Goal: Information Seeking & Learning: Learn about a topic

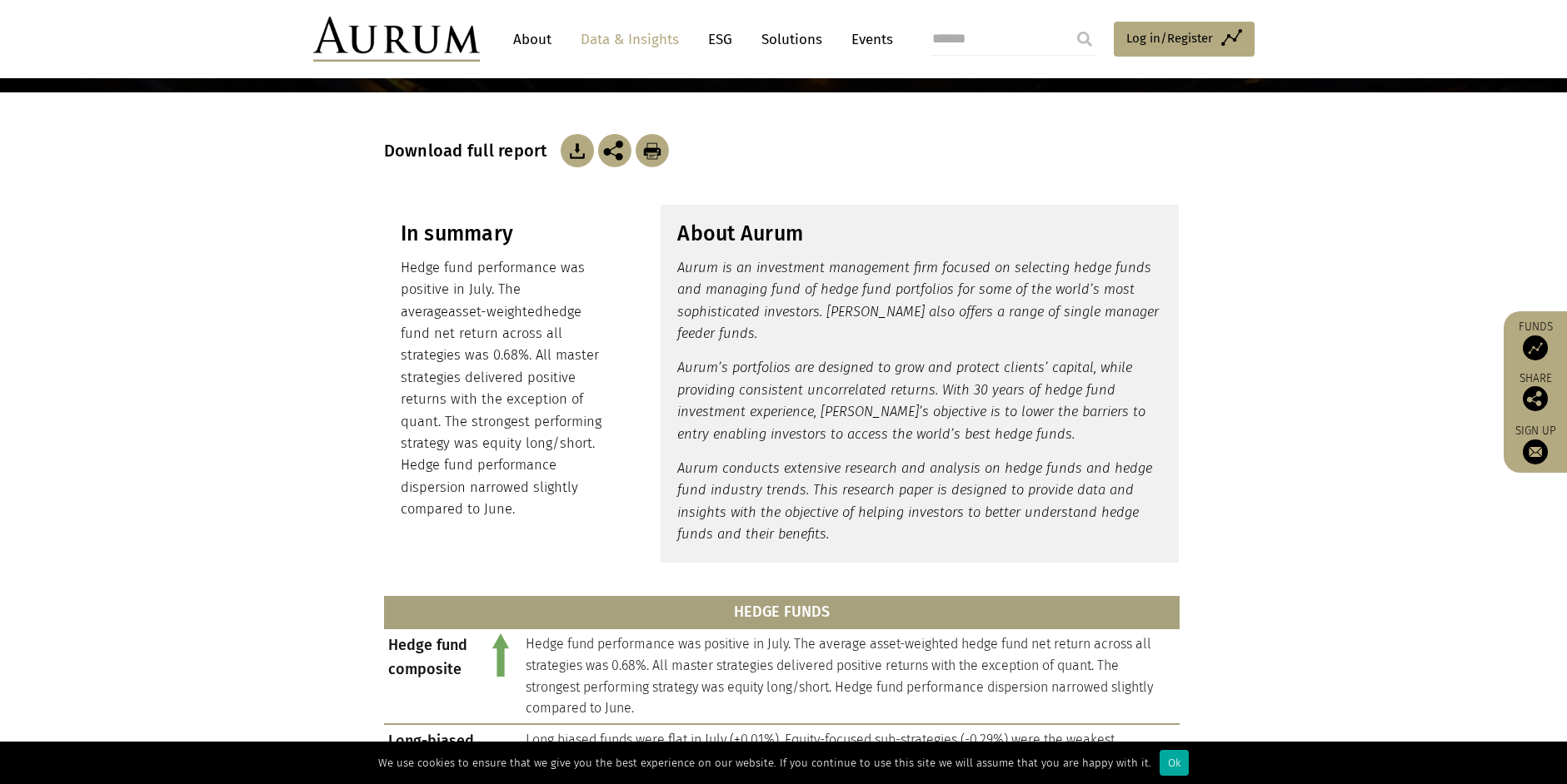
scroll to position [583, 0]
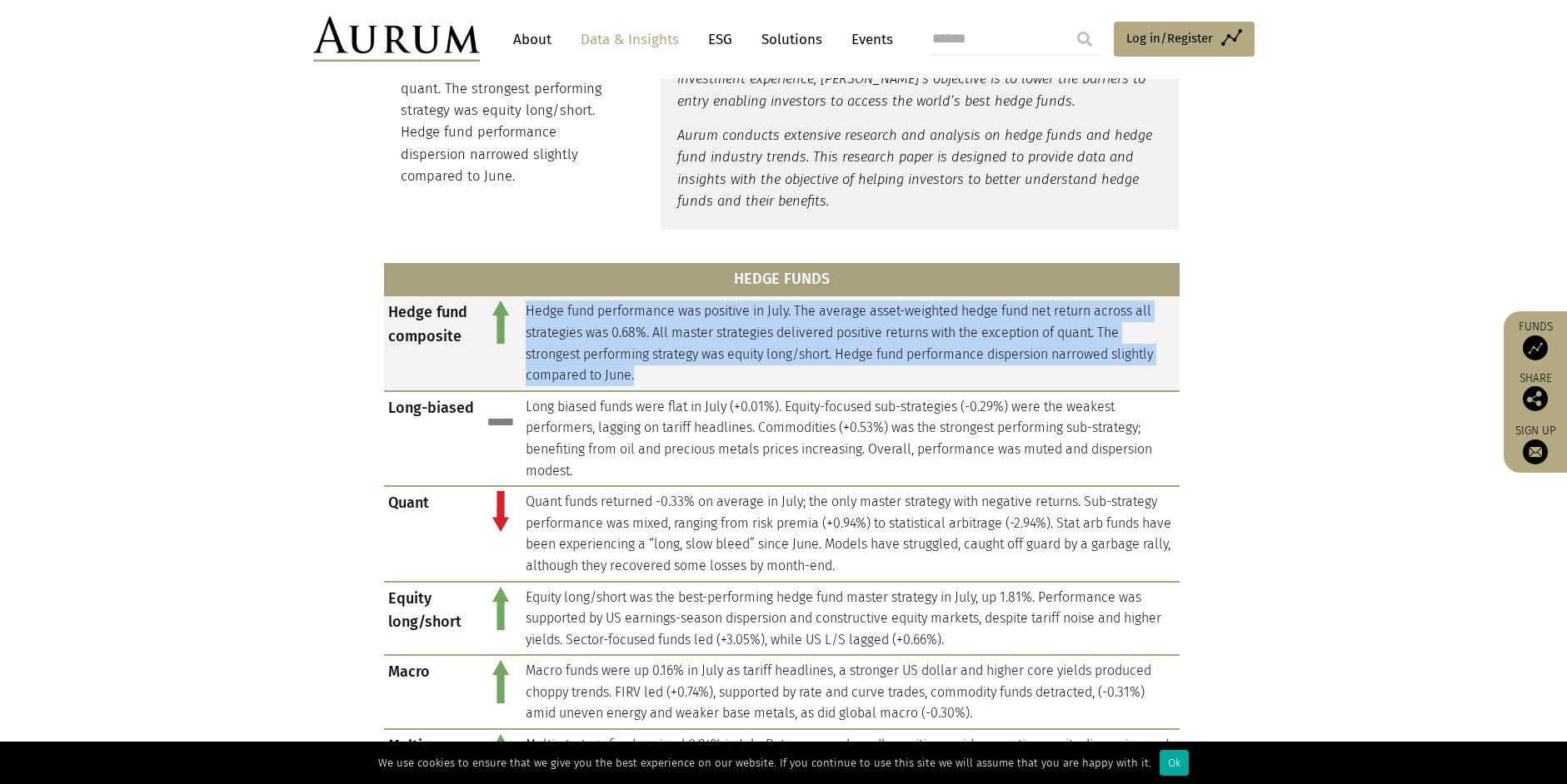
drag, startPoint x: 526, startPoint y: 304, endPoint x: 684, endPoint y: 379, distance: 174.9
click at [684, 379] on td "Hedge fund performance was positive in July. The average asset-weighted hedge f…" at bounding box center [851, 343] width 659 height 95
drag, startPoint x: 684, startPoint y: 379, endPoint x: 626, endPoint y: 356, distance: 62.4
click at [626, 356] on td "Hedge fund performance was positive in July. The average asset-weighted hedge f…" at bounding box center [851, 343] width 659 height 95
drag, startPoint x: 672, startPoint y: 380, endPoint x: 534, endPoint y: 312, distance: 153.8
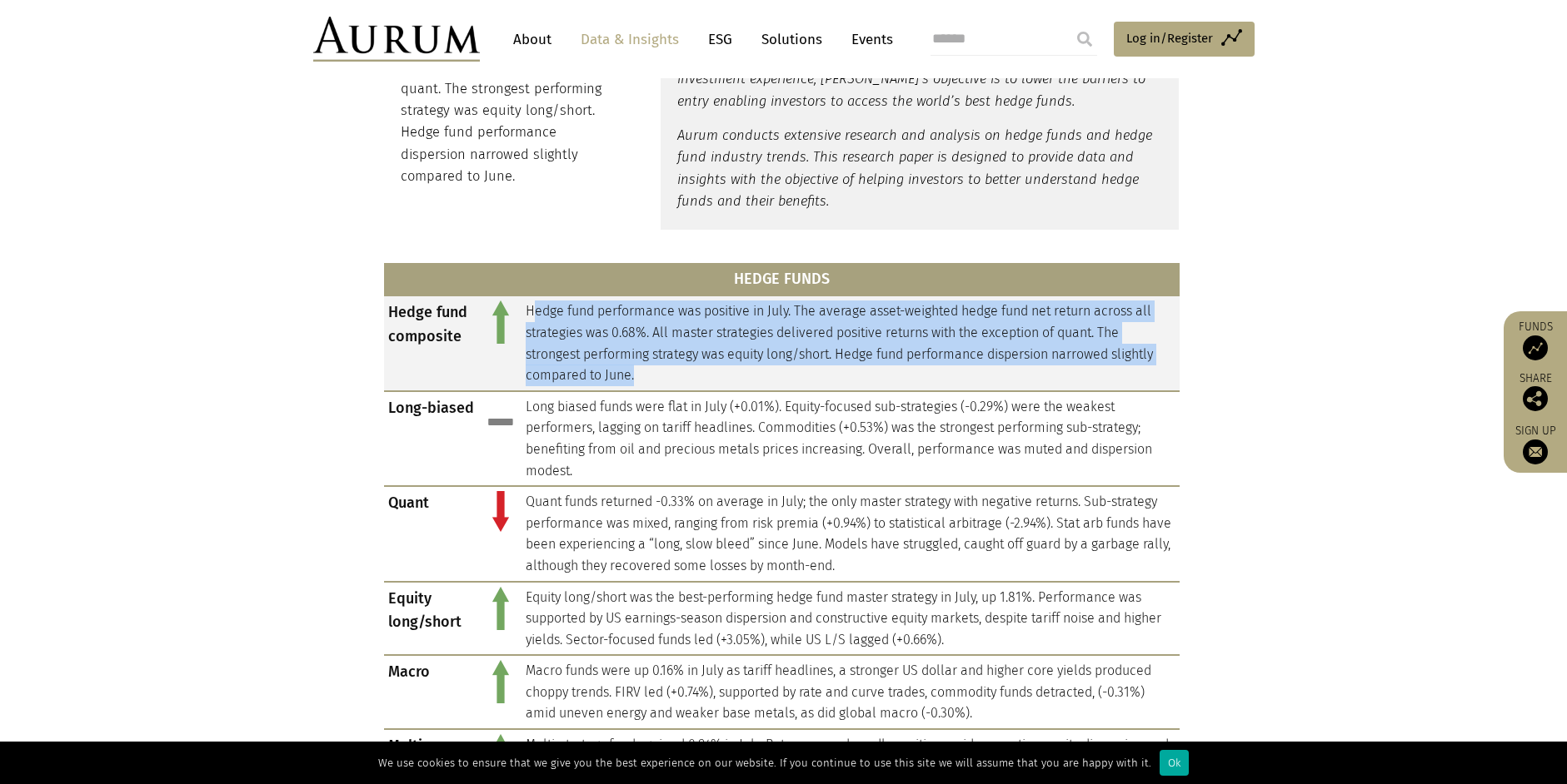
click at [534, 312] on td "Hedge fund performance was positive in July. The average asset-weighted hedge f…" at bounding box center [851, 343] width 659 height 95
drag, startPoint x: 534, startPoint y: 312, endPoint x: 625, endPoint y: 368, distance: 106.9
click at [625, 368] on td "Hedge fund performance was positive in July. The average asset-weighted hedge f…" at bounding box center [851, 343] width 659 height 95
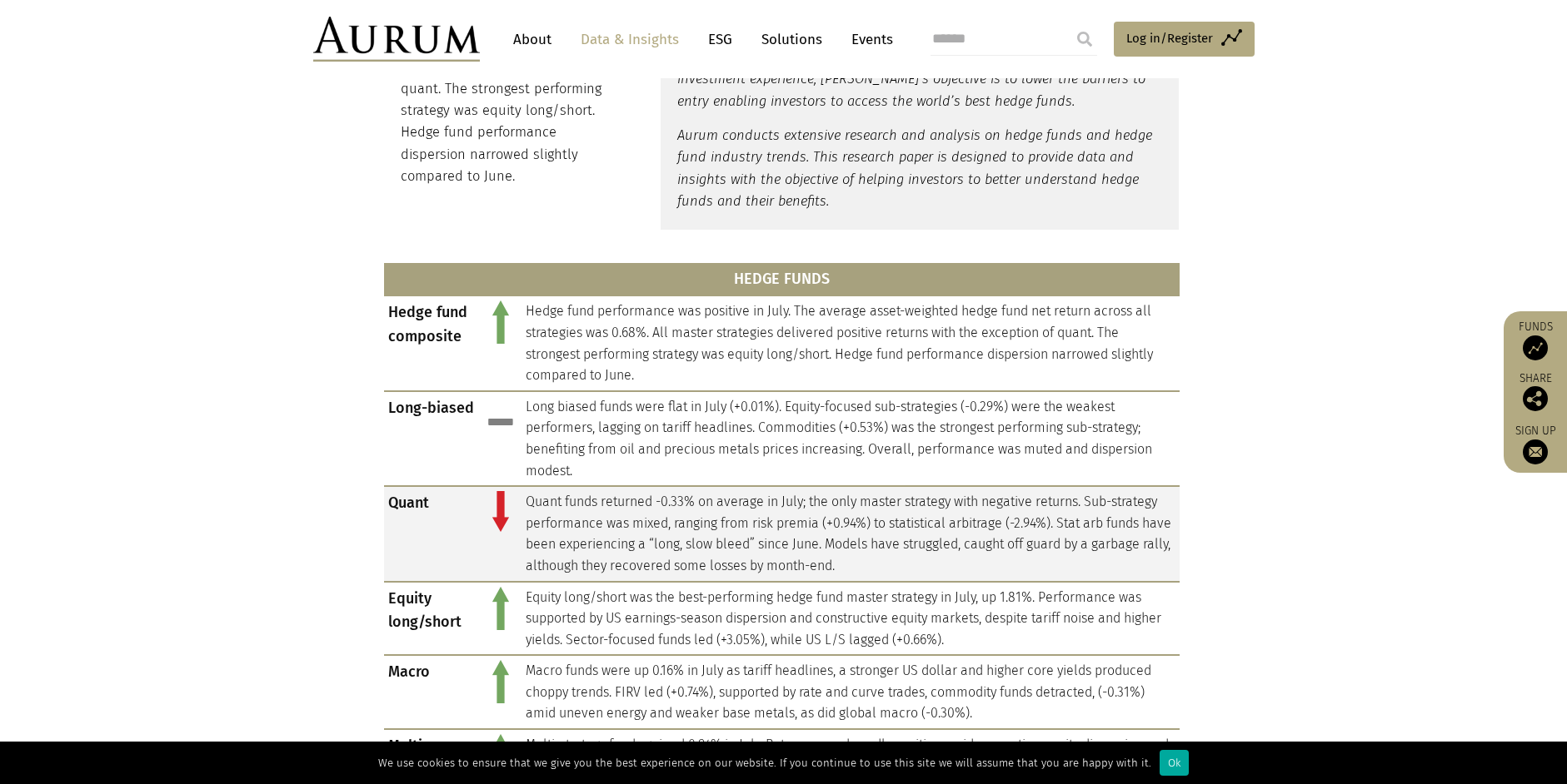
scroll to position [250, 0]
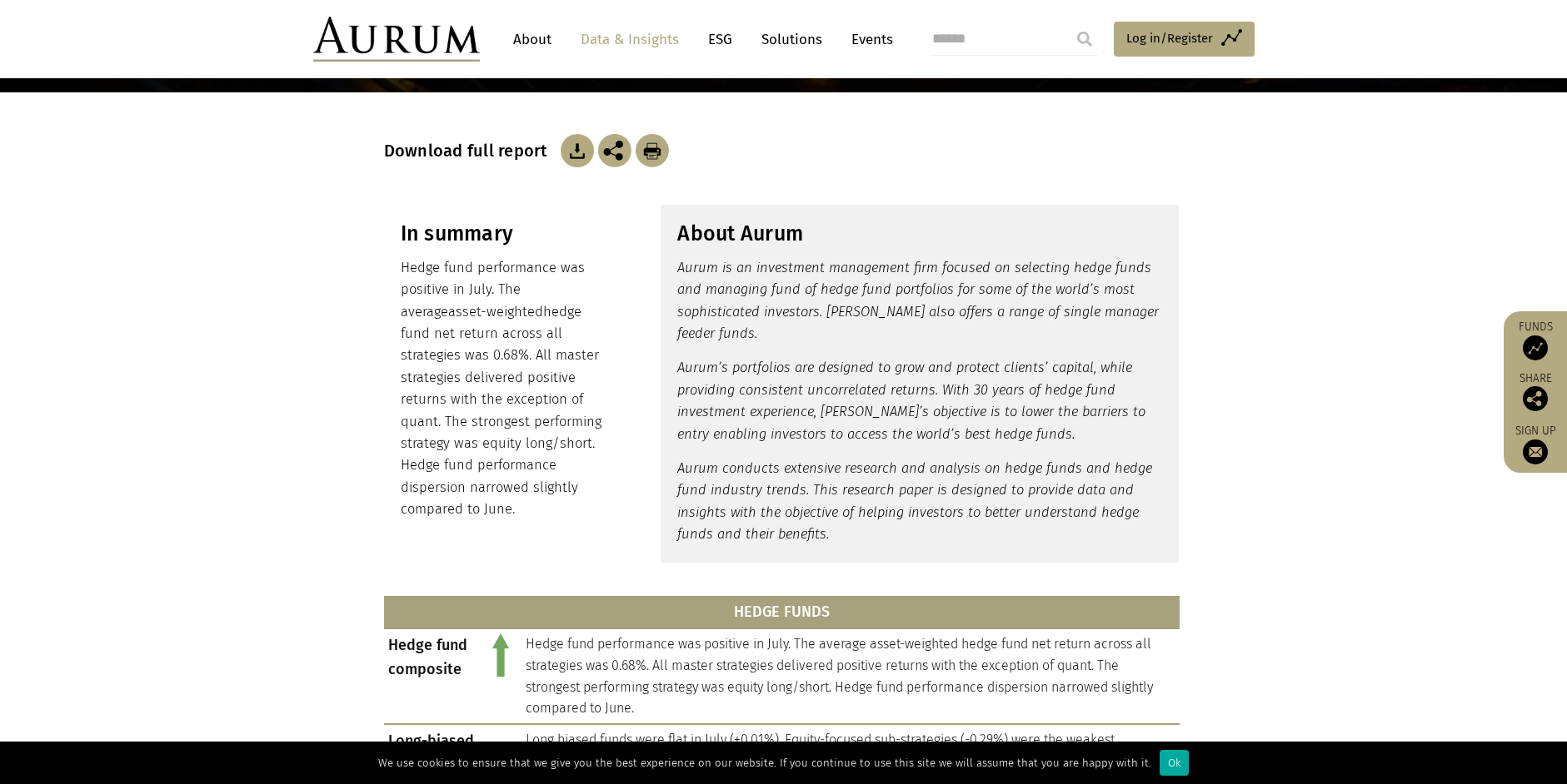
drag, startPoint x: 440, startPoint y: 267, endPoint x: 494, endPoint y: 505, distance: 244.0
click at [494, 505] on p "Hedge fund performance was positive in July. The average asset-weighted hedge f…" at bounding box center [503, 389] width 207 height 264
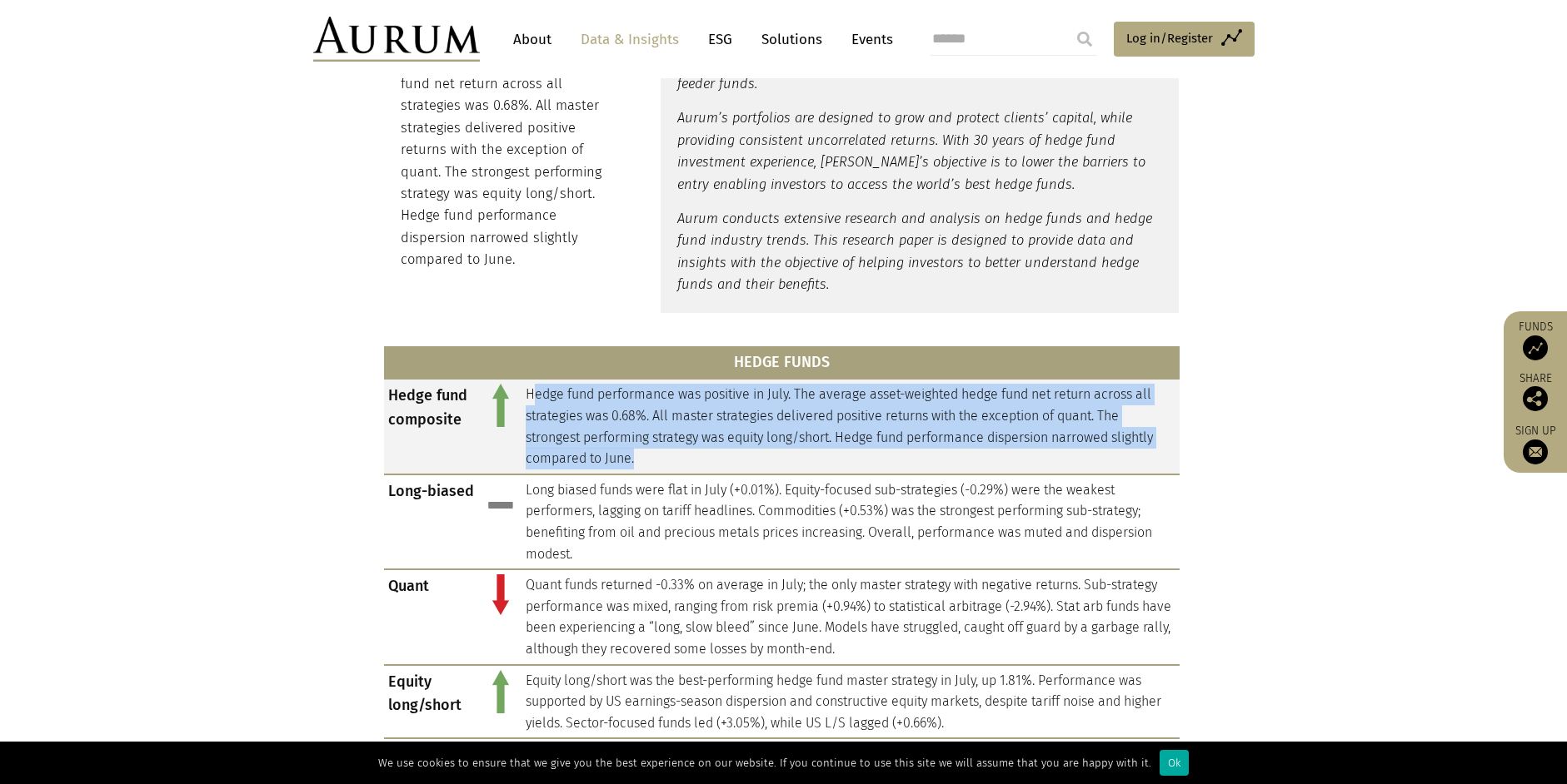
drag, startPoint x: 534, startPoint y: 395, endPoint x: 649, endPoint y: 463, distance: 133.6
click at [649, 463] on td "Hedge fund performance was positive in July. The average asset-weighted hedge f…" at bounding box center [851, 427] width 659 height 95
